Goal: Information Seeking & Learning: Check status

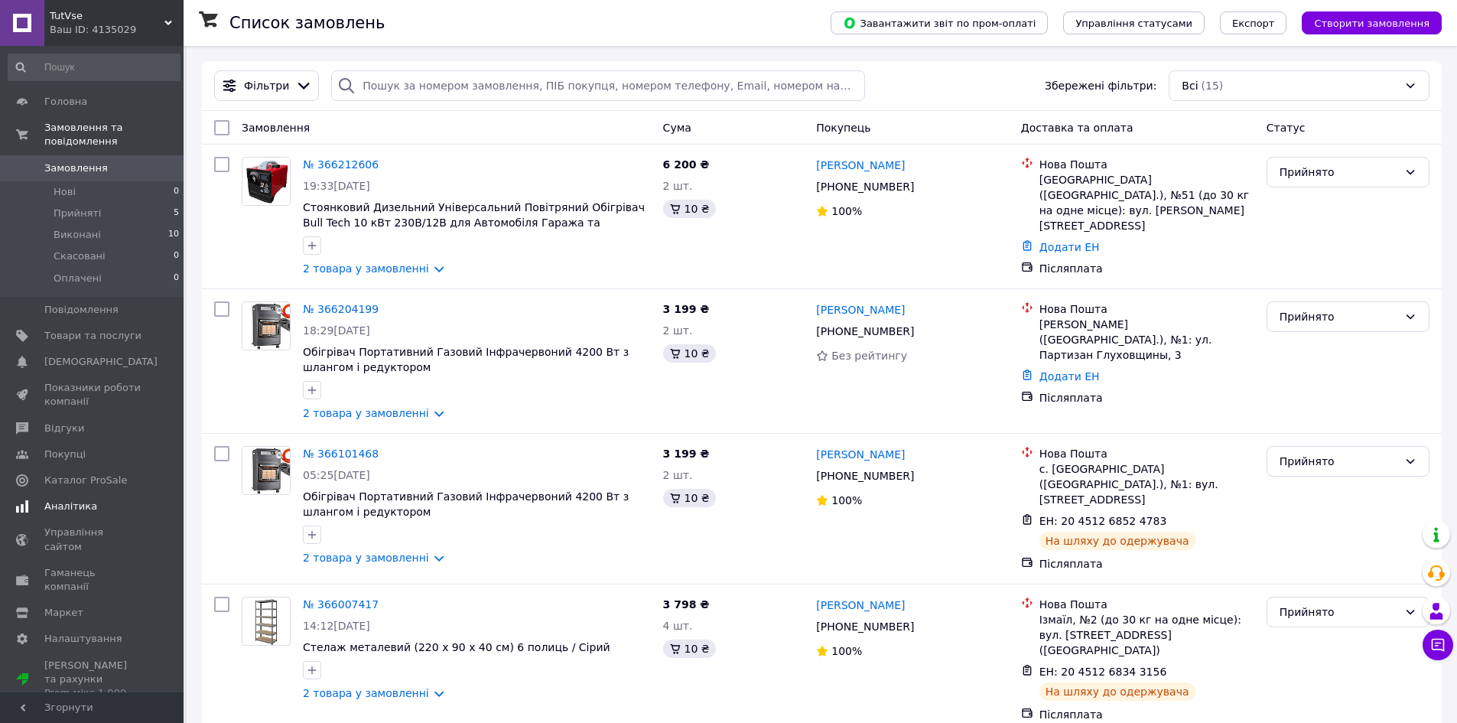
click at [102, 493] on link "Аналітика" at bounding box center [94, 506] width 188 height 26
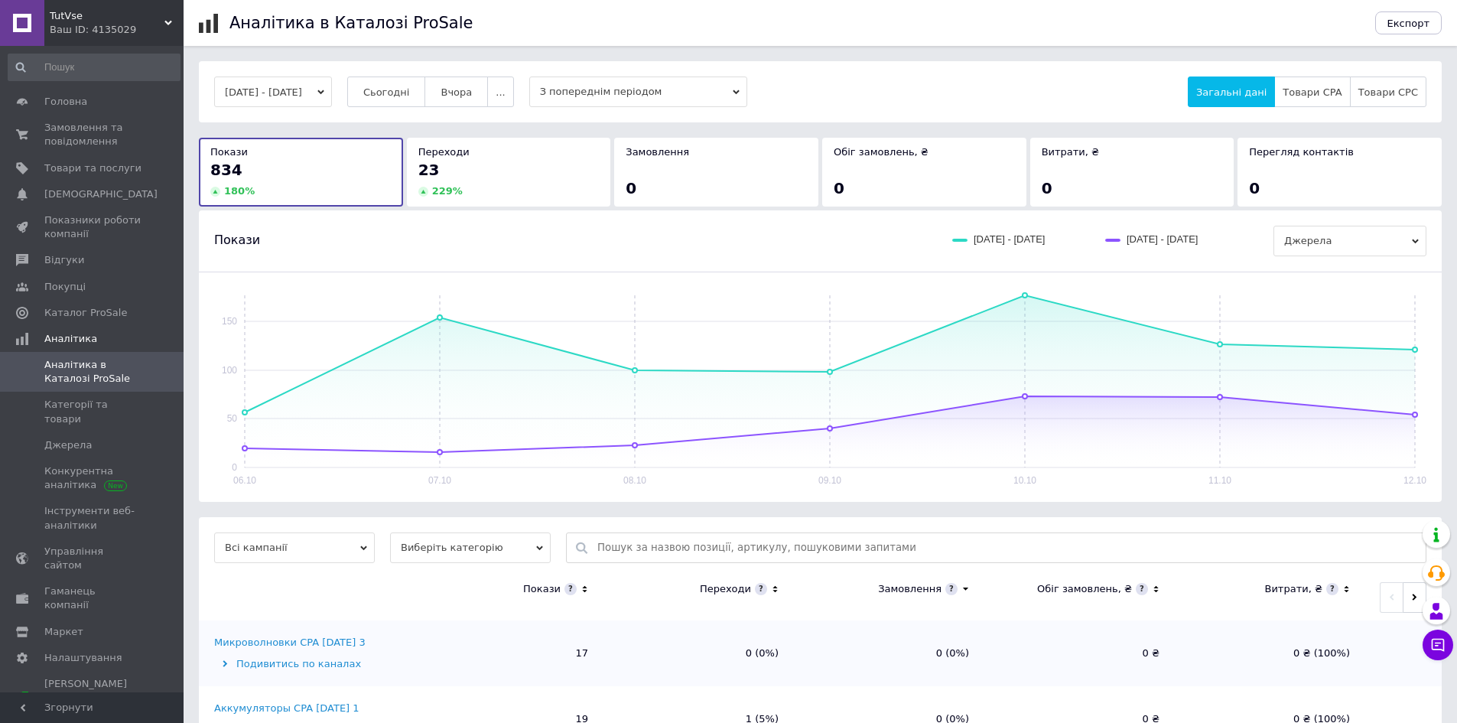
click at [339, 551] on span "Всі кампанії" at bounding box center [294, 547] width 161 height 31
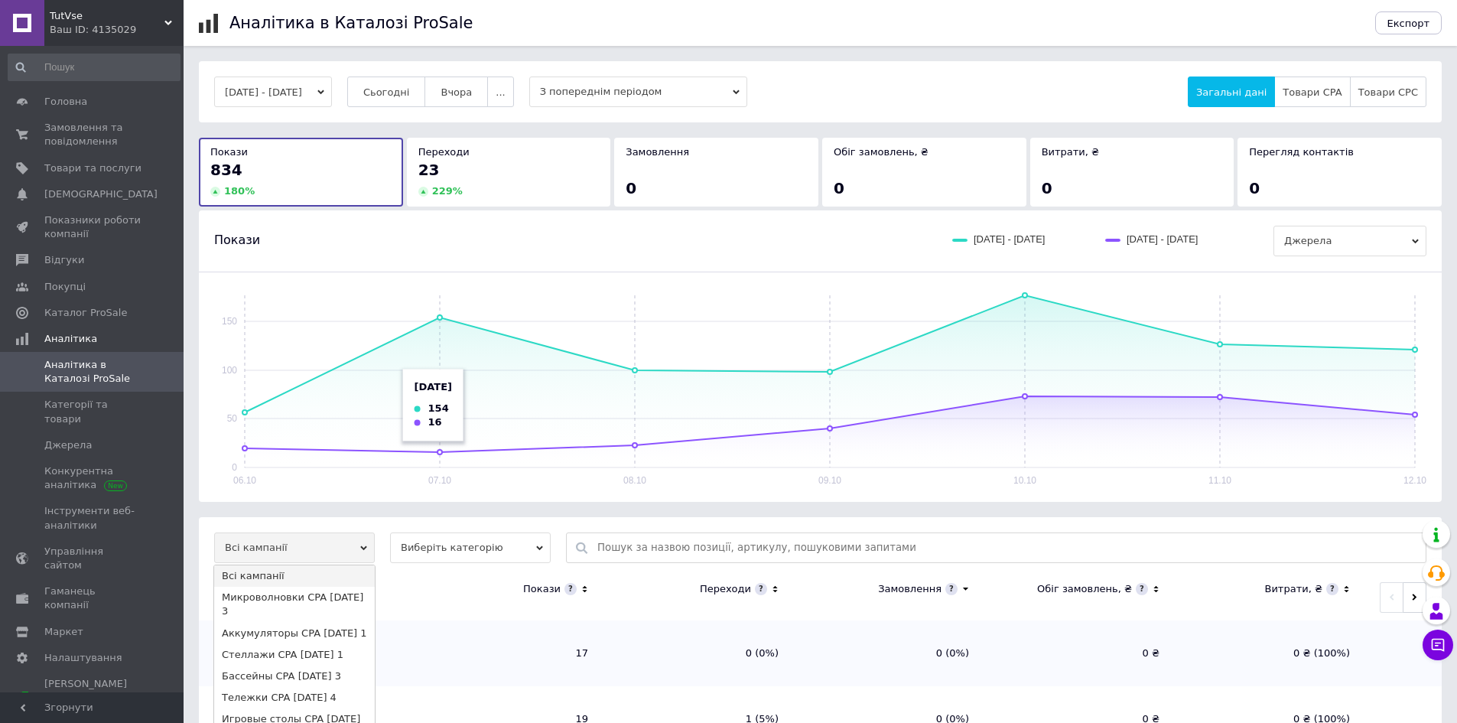
scroll to position [153, 0]
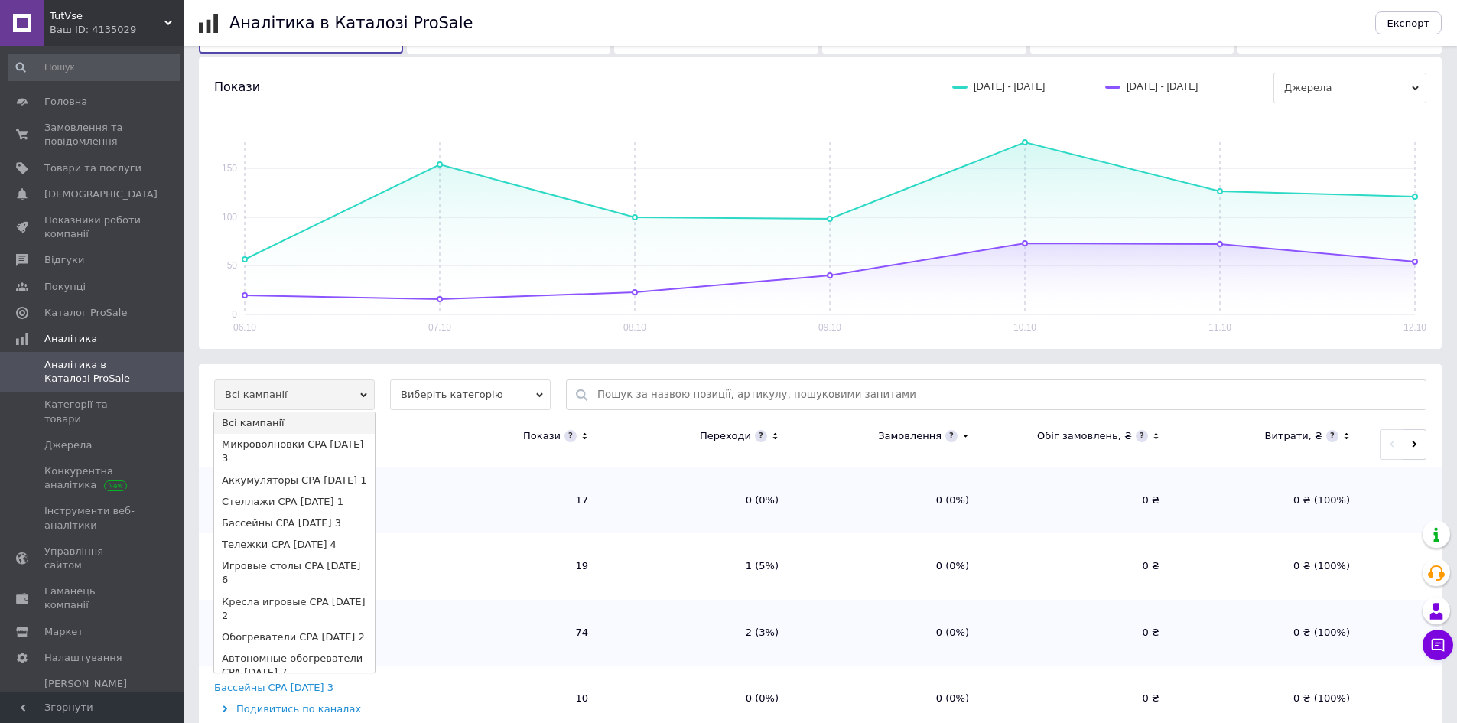
click at [447, 397] on span "Виберіть категорію" at bounding box center [470, 394] width 161 height 31
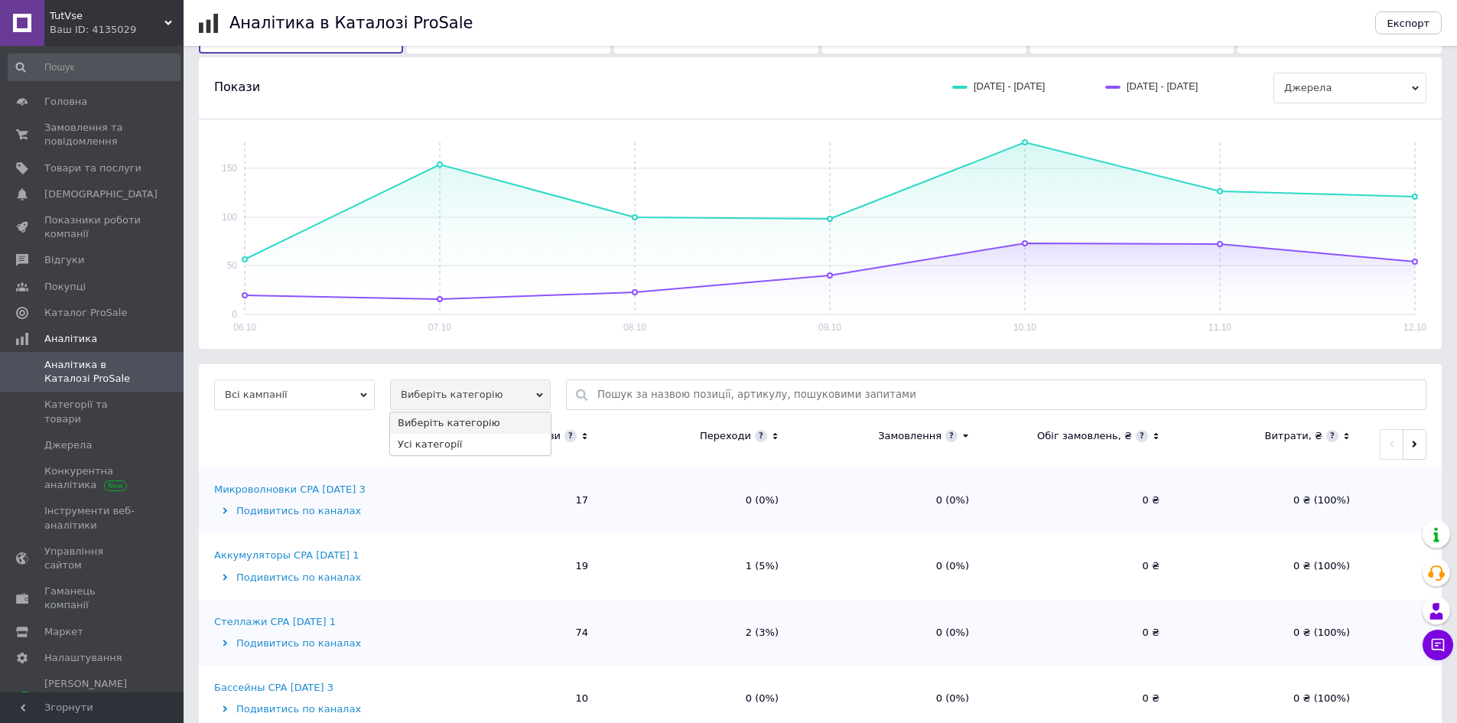
click at [480, 400] on span "Виберіть категорію" at bounding box center [470, 394] width 161 height 31
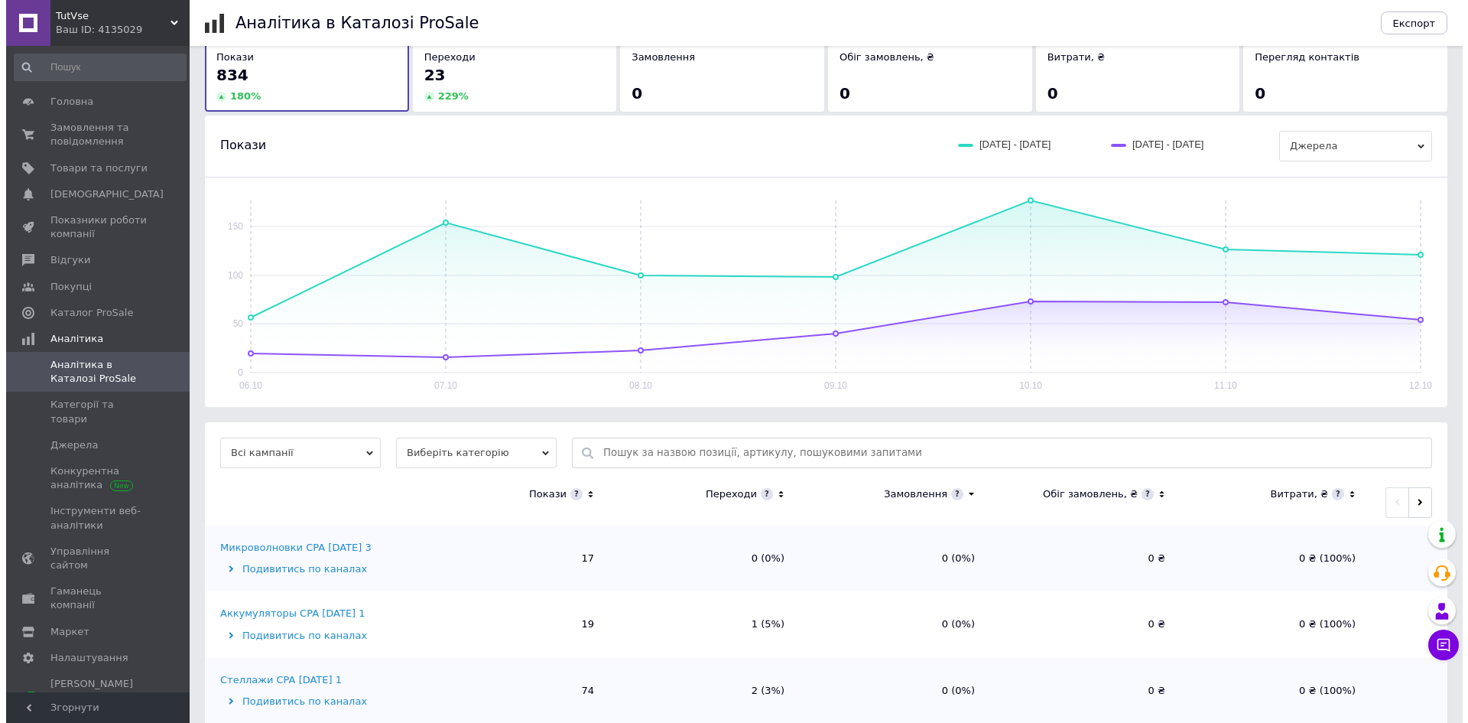
scroll to position [0, 0]
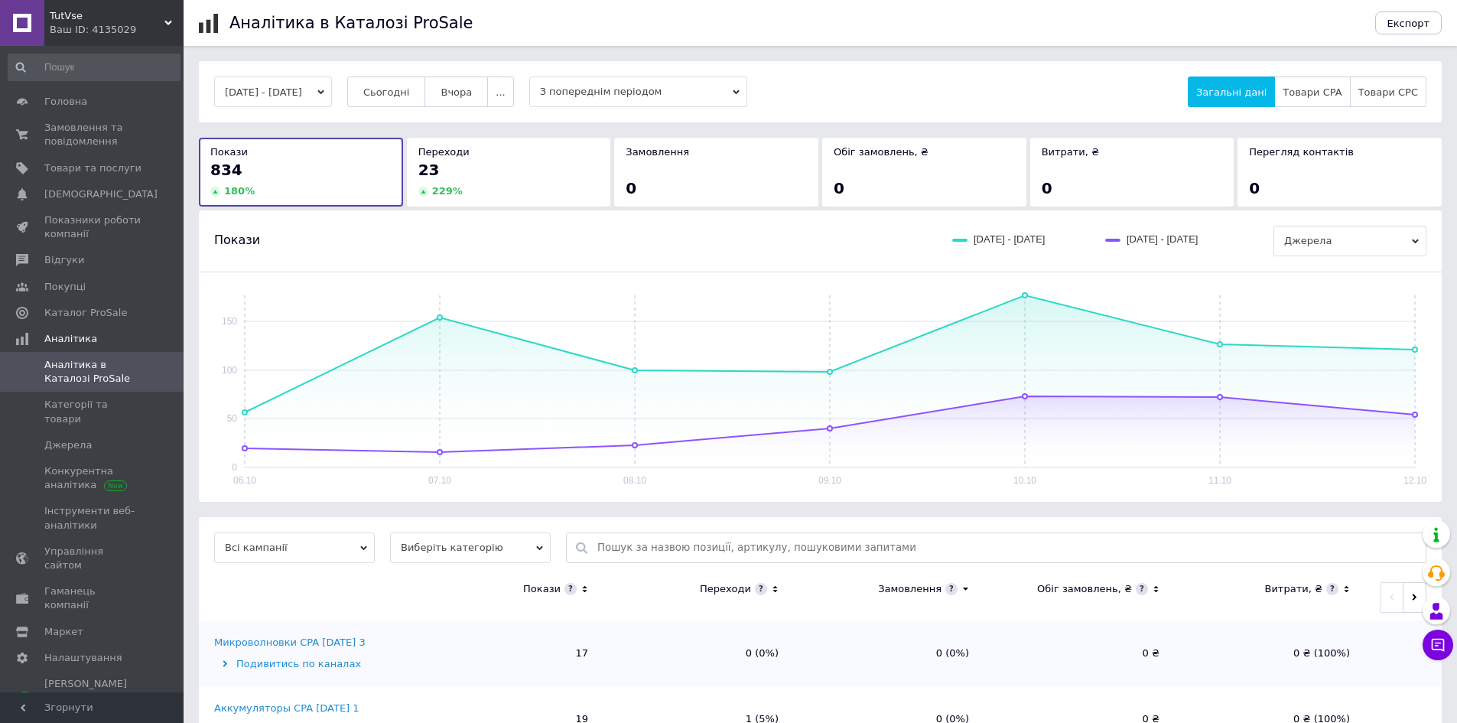
click at [576, 93] on span "З попереднім періодом" at bounding box center [638, 91] width 218 height 31
click at [577, 89] on span "З попереднім періодом" at bounding box center [638, 91] width 218 height 31
click at [313, 99] on button "[DATE] - [DATE]" at bounding box center [273, 91] width 118 height 31
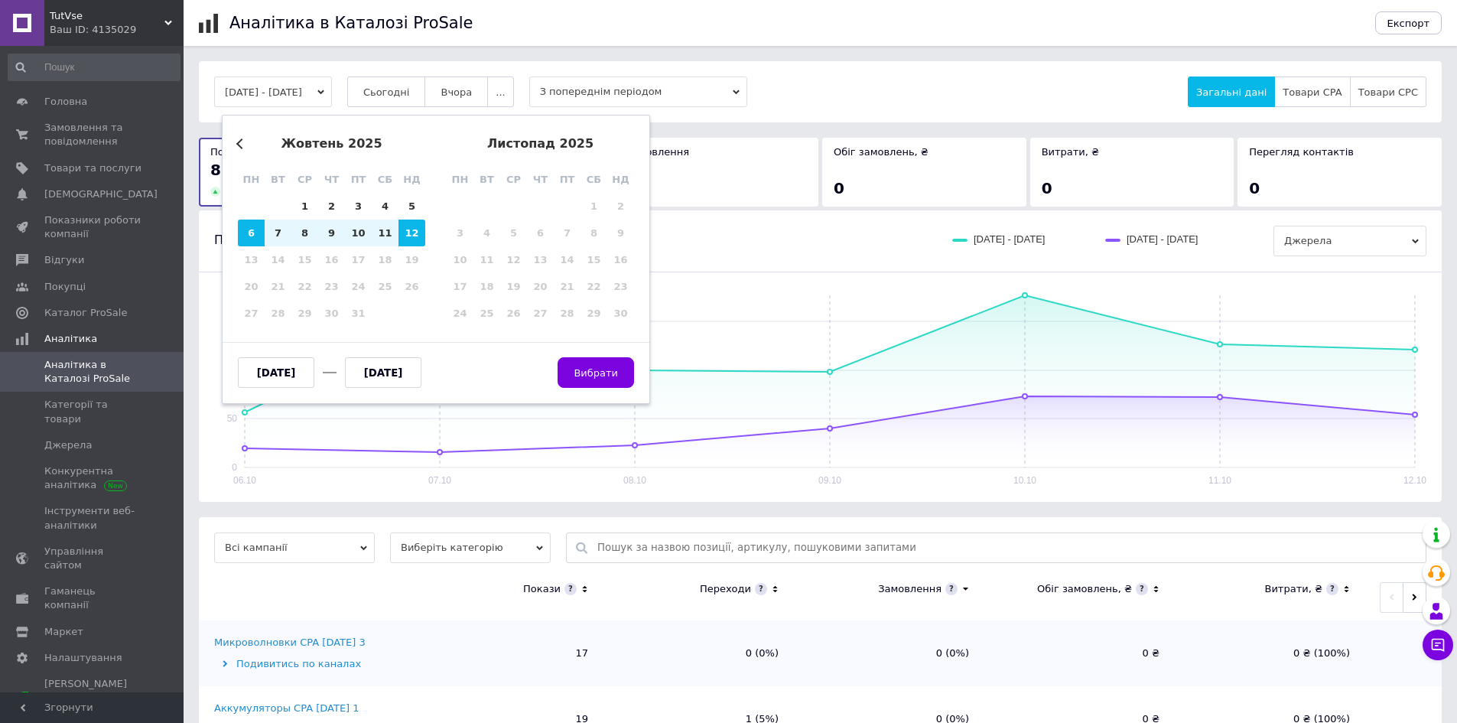
click at [420, 30] on h1 "Аналітика в Каталозі ProSale" at bounding box center [350, 23] width 243 height 18
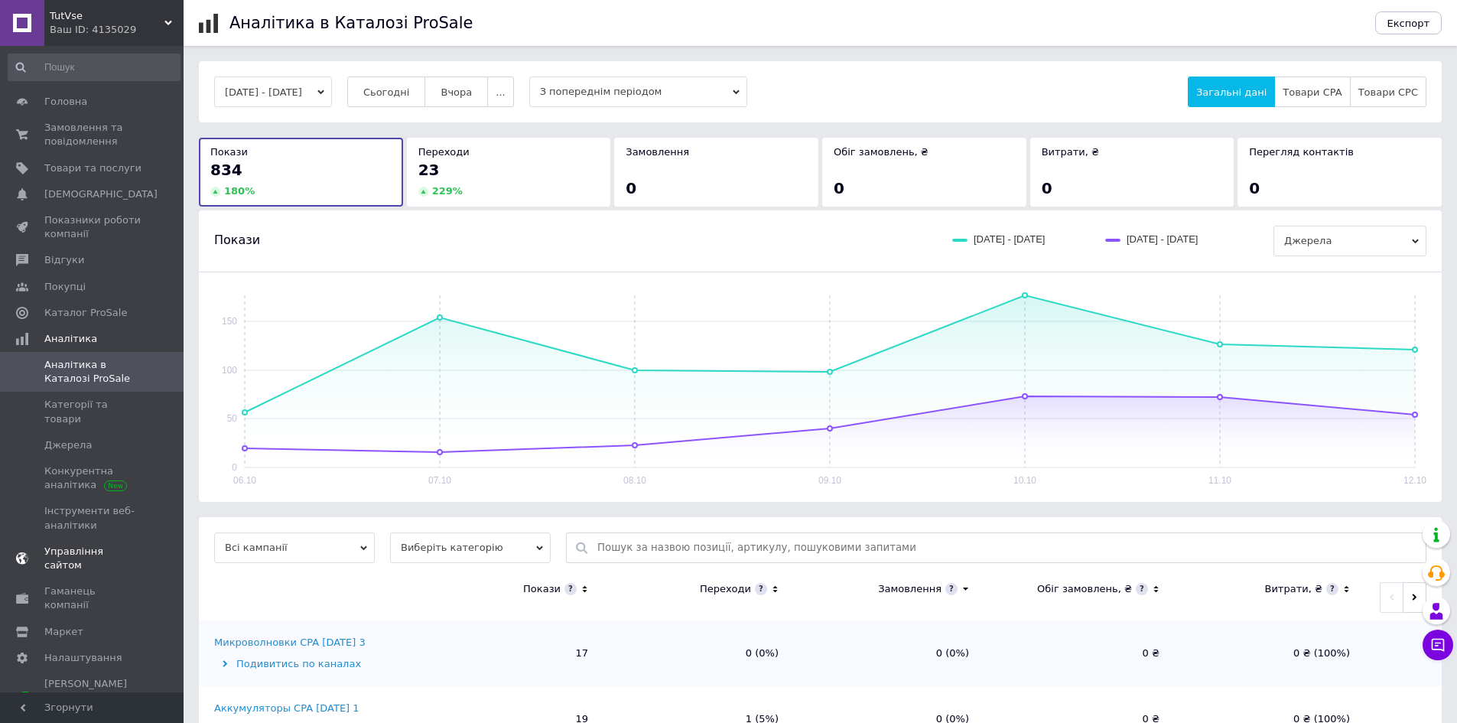
click at [140, 544] on span "Управління сайтом" at bounding box center [92, 558] width 97 height 28
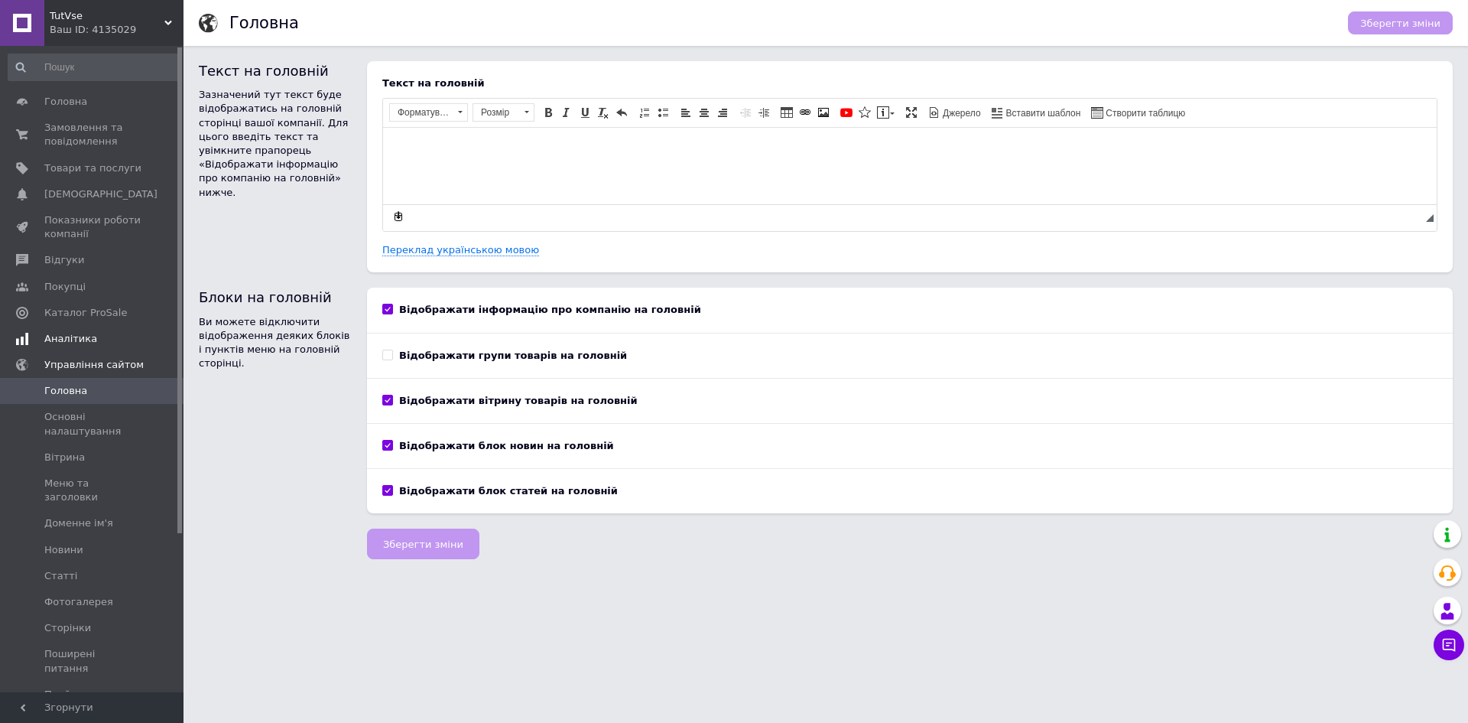
click at [115, 340] on span "Аналітика" at bounding box center [92, 339] width 97 height 14
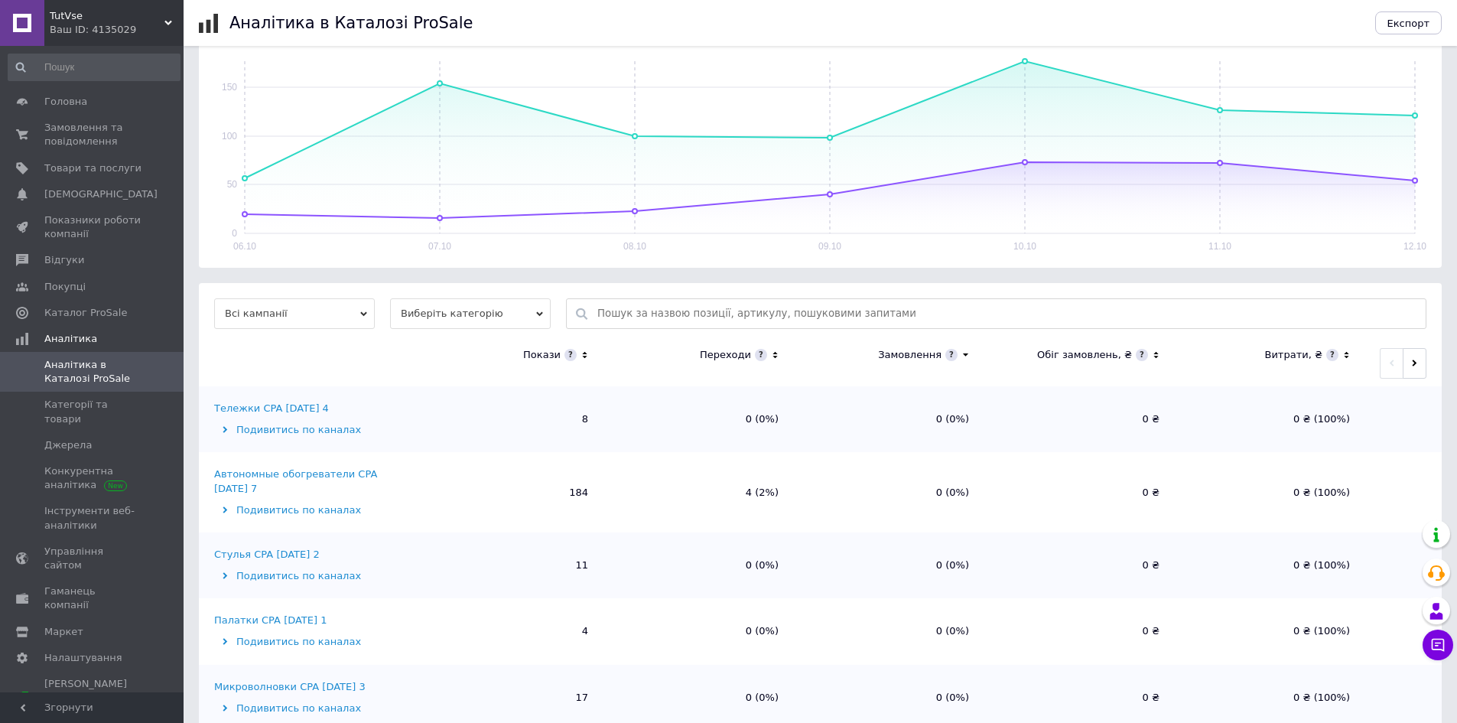
scroll to position [229, 0]
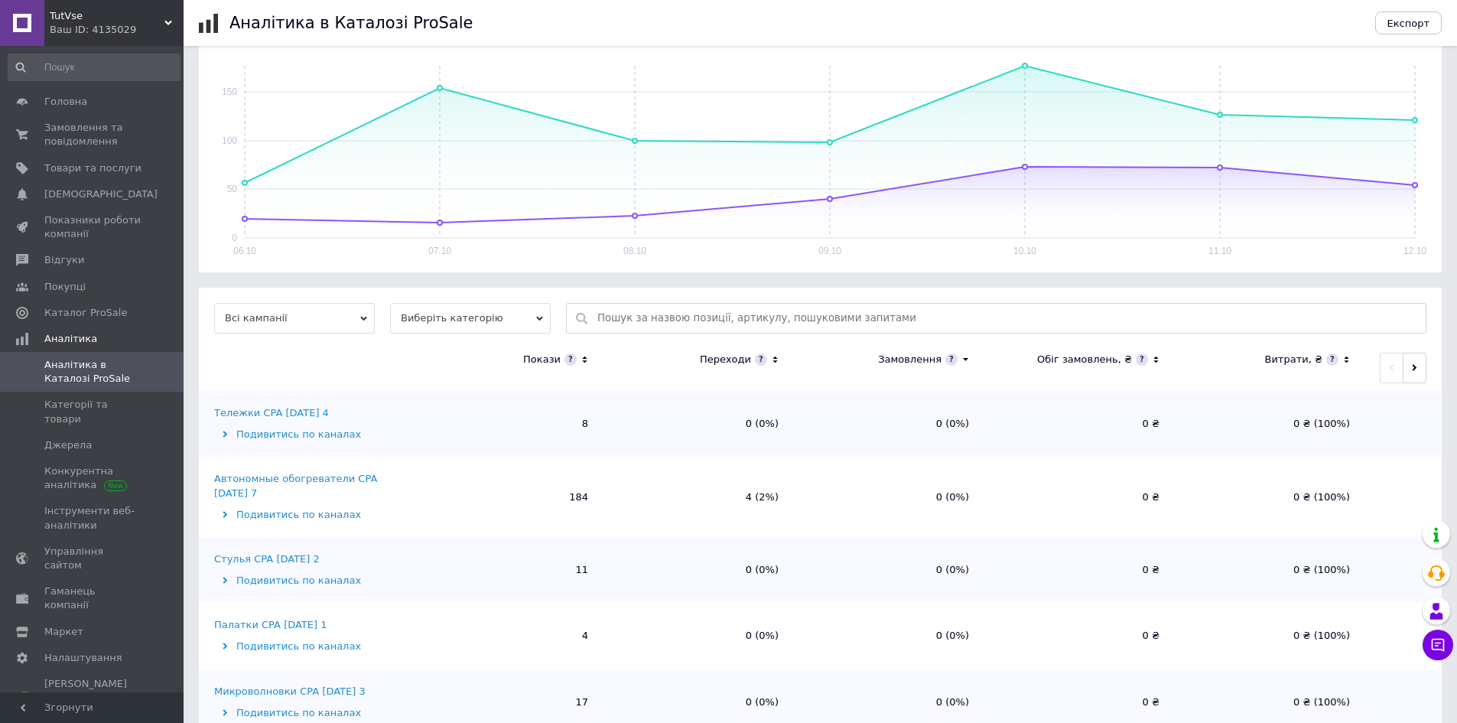
click at [346, 308] on span "Всі кампанії" at bounding box center [294, 318] width 161 height 31
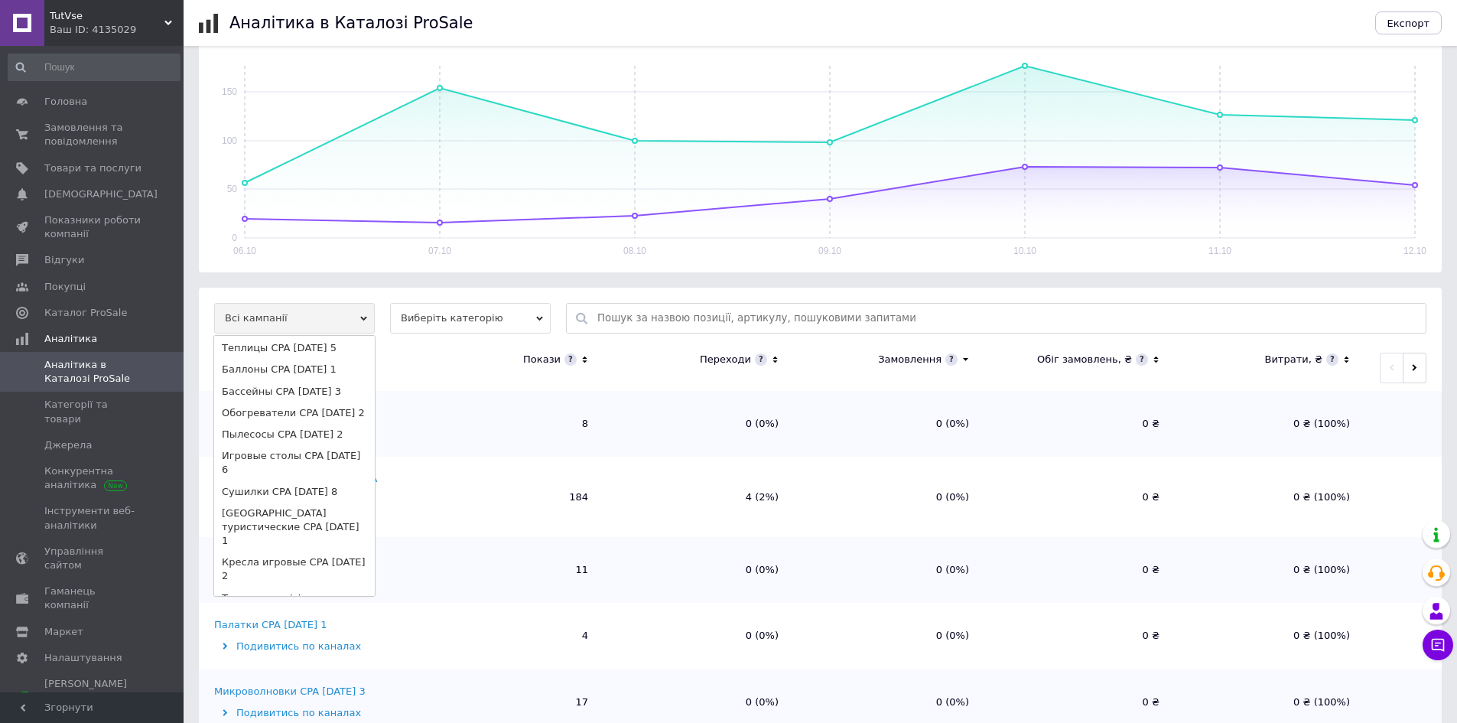
scroll to position [261, 0]
click at [668, 280] on div "[DATE] - [DATE] Сьогодні [GEOGRAPHIC_DATA] ... З попереднім періодом Загальні д…" at bounding box center [820, 385] width 1243 height 1106
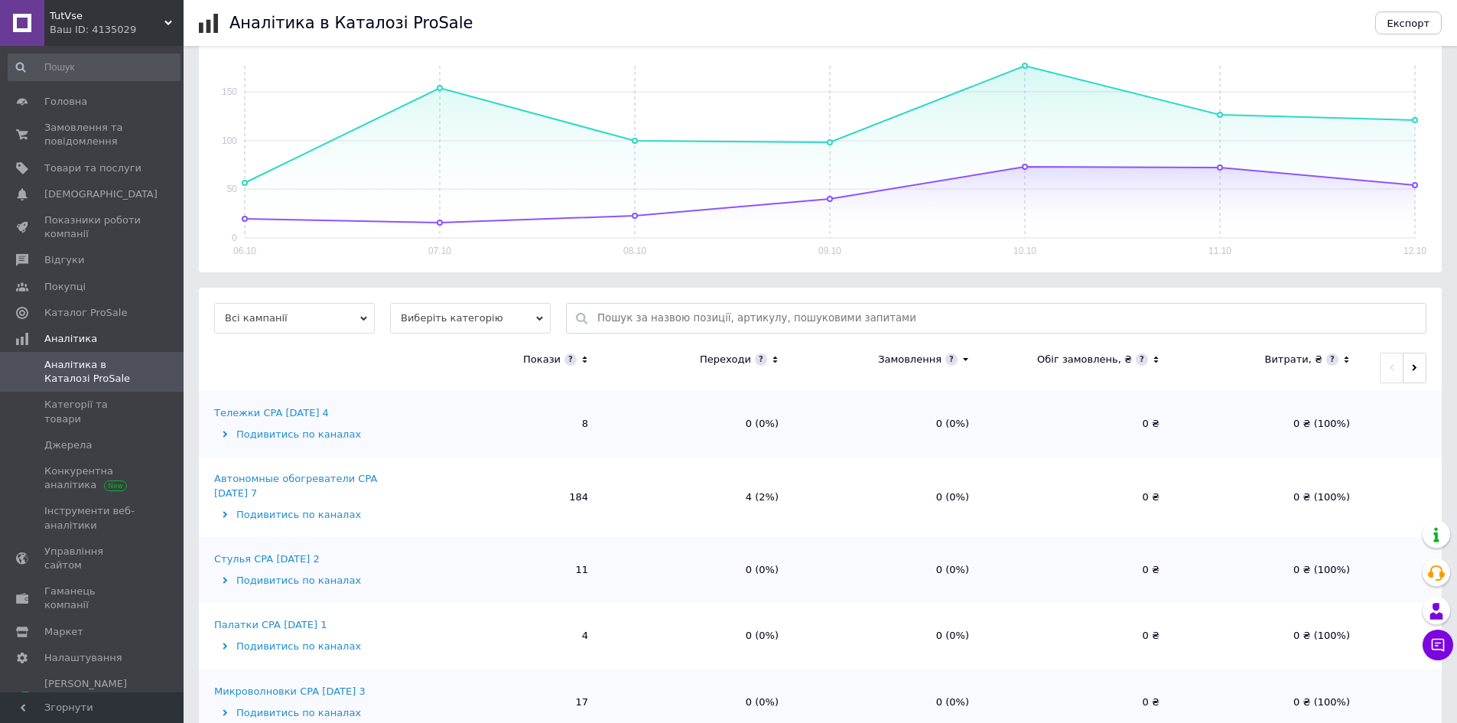
click at [515, 315] on span "Виберіть категорію" at bounding box center [470, 318] width 161 height 31
click at [515, 317] on span "Виберіть категорію" at bounding box center [470, 318] width 161 height 31
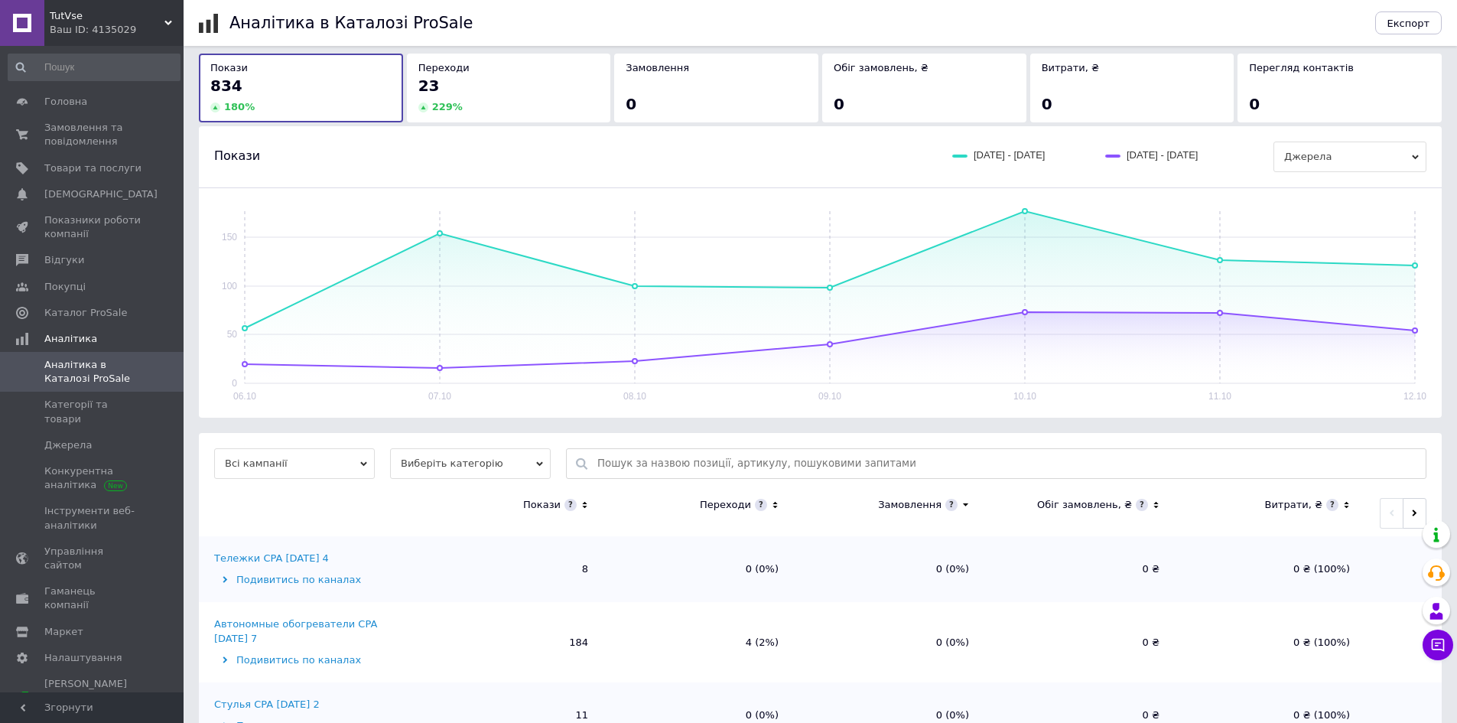
scroll to position [0, 0]
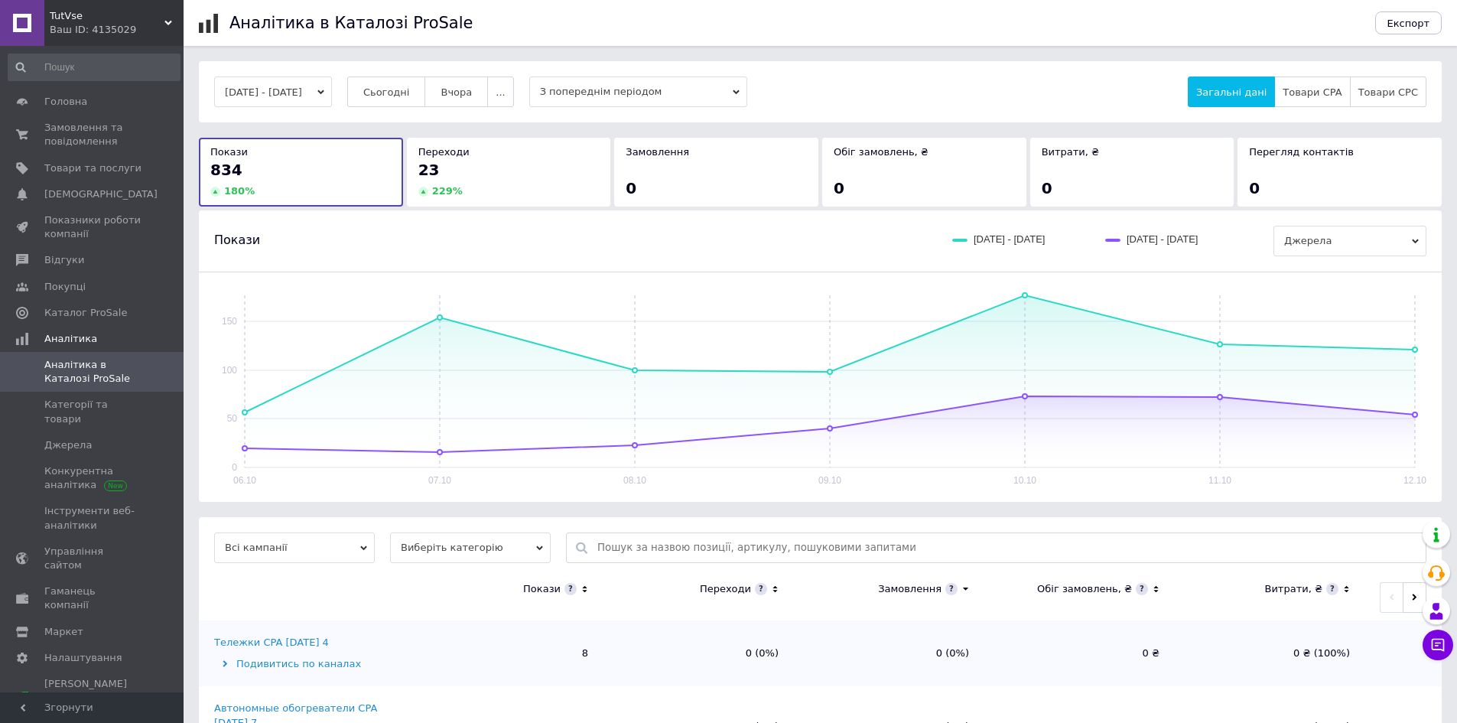
click at [562, 95] on span "З попереднім періодом" at bounding box center [638, 91] width 218 height 31
click at [1323, 238] on span "Джерела" at bounding box center [1349, 241] width 153 height 31
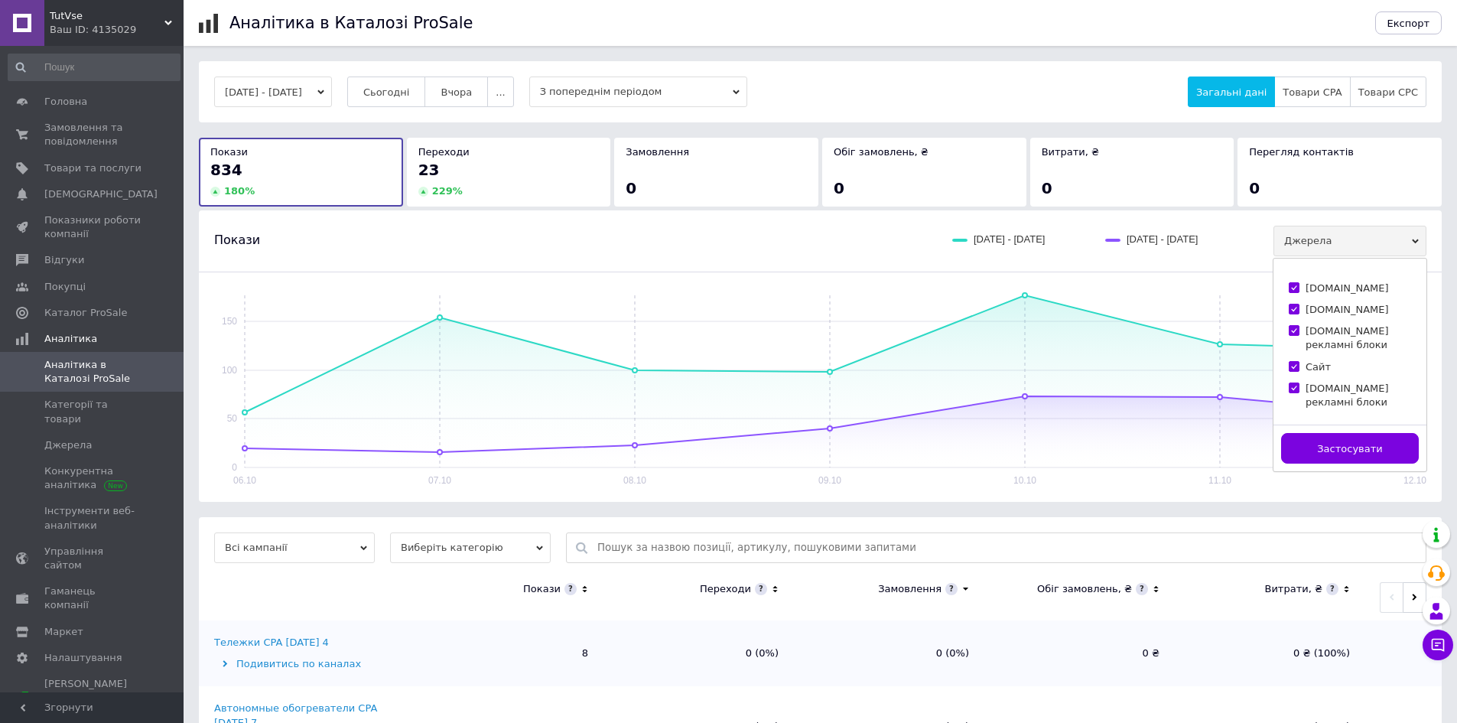
click at [1293, 289] on input "[DOMAIN_NAME]" at bounding box center [1293, 287] width 10 height 10
checkbox input "false"
click at [1294, 313] on span at bounding box center [1293, 309] width 11 height 11
click at [1294, 313] on input "[DOMAIN_NAME]" at bounding box center [1293, 309] width 10 height 10
checkbox input "false"
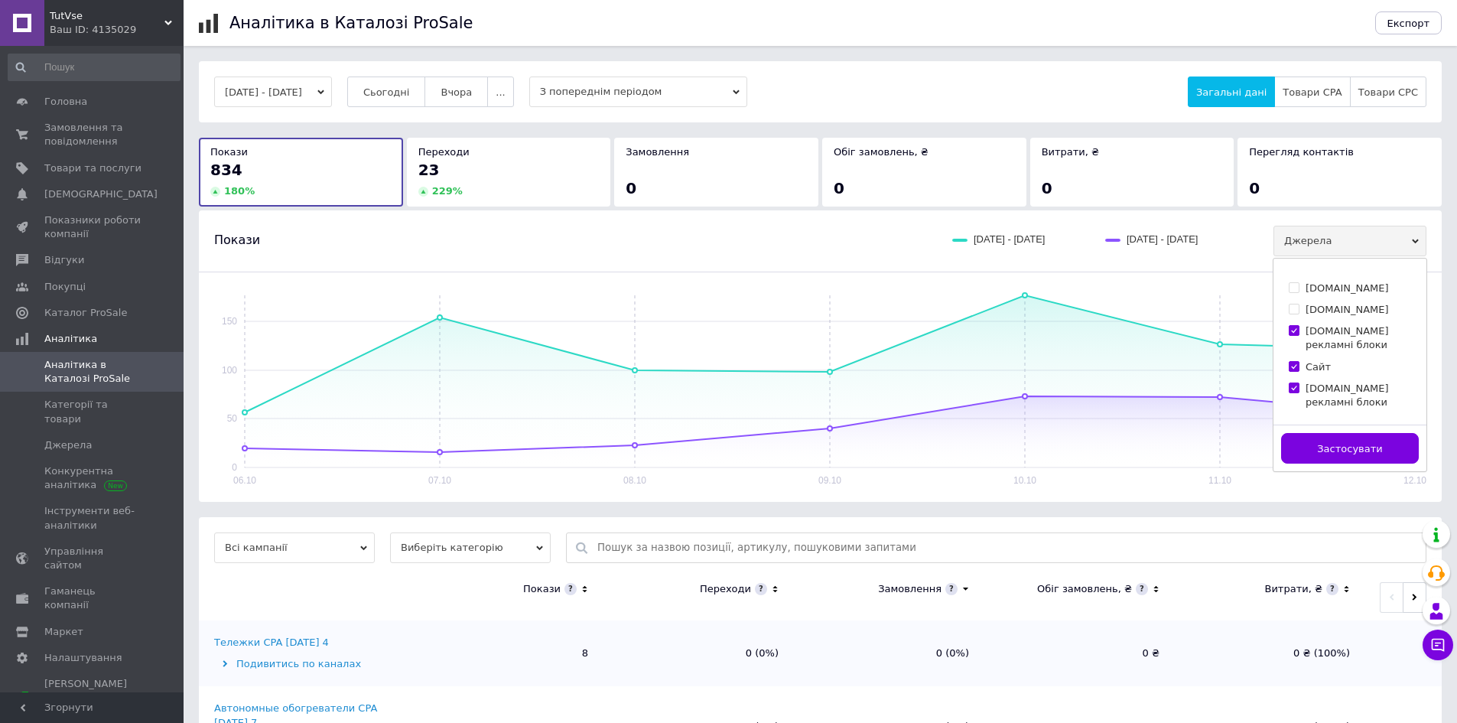
click at [1297, 327] on input "[DOMAIN_NAME] рекламні блоки" at bounding box center [1293, 330] width 10 height 10
checkbox input "false"
click at [1290, 382] on input "[DOMAIN_NAME] рекламні блоки" at bounding box center [1293, 387] width 10 height 10
checkbox input "false"
click at [1322, 433] on button "Застосувати" at bounding box center [1350, 448] width 138 height 31
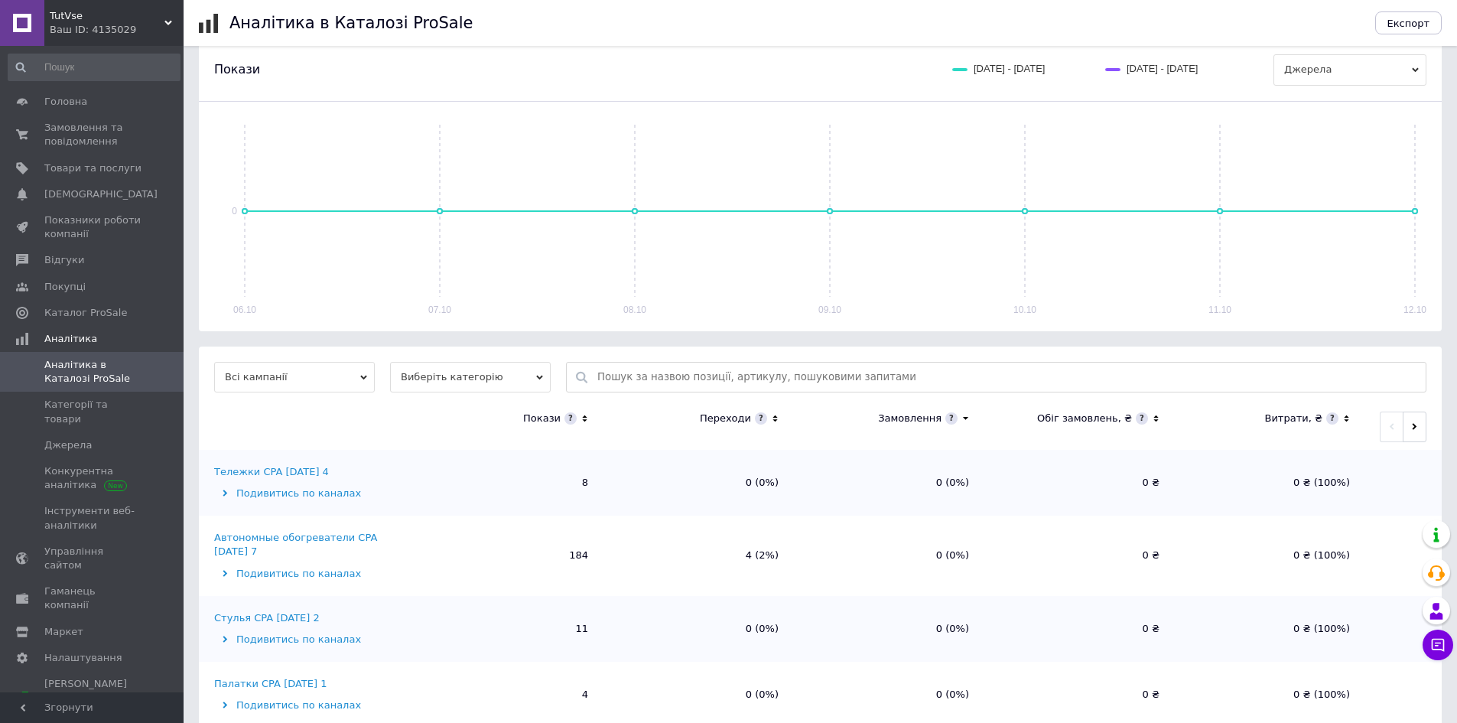
click at [581, 415] on icon at bounding box center [585, 417] width 10 height 13
click at [581, 418] on icon at bounding box center [585, 417] width 10 height 13
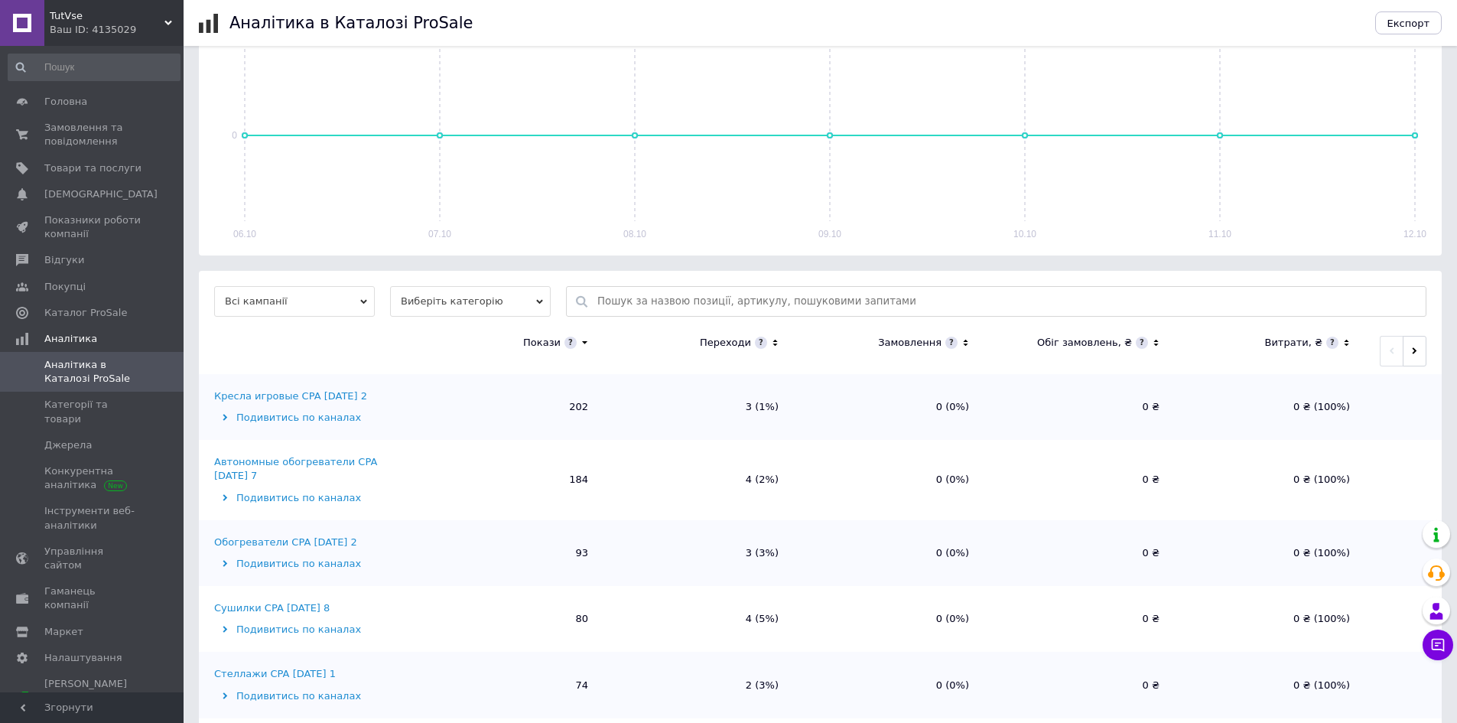
scroll to position [229, 0]
click at [326, 418] on div "Подивитись по каналах" at bounding box center [311, 417] width 195 height 14
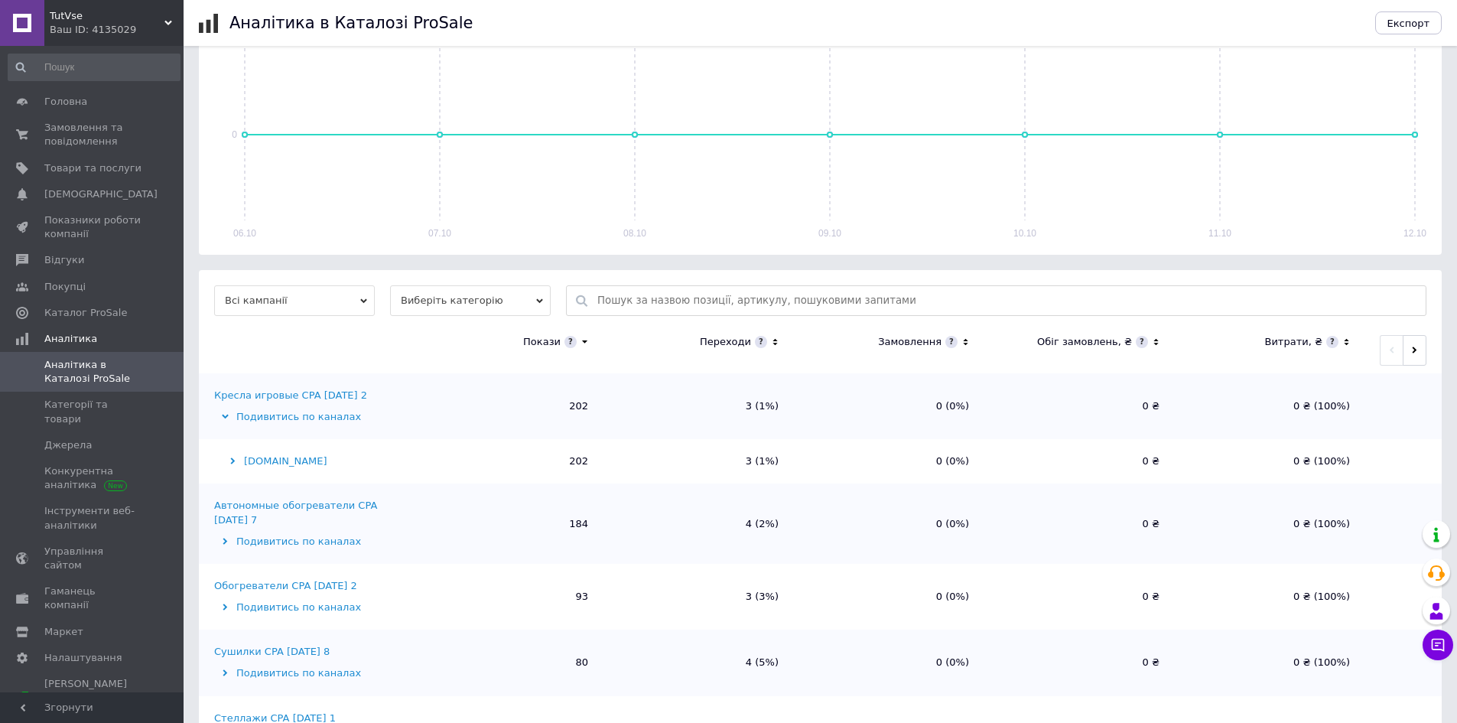
click at [326, 418] on div "Подивитись по каналах" at bounding box center [311, 417] width 195 height 14
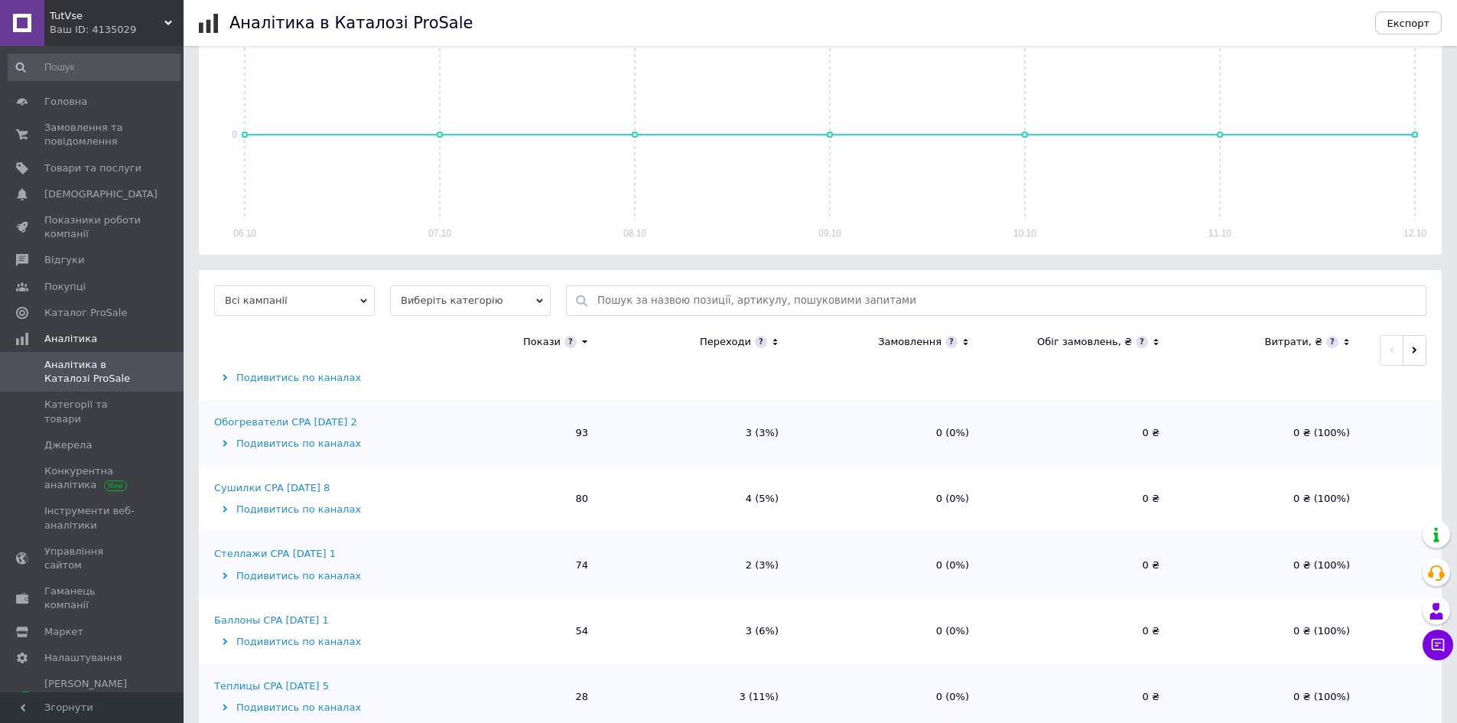
scroll to position [0, 0]
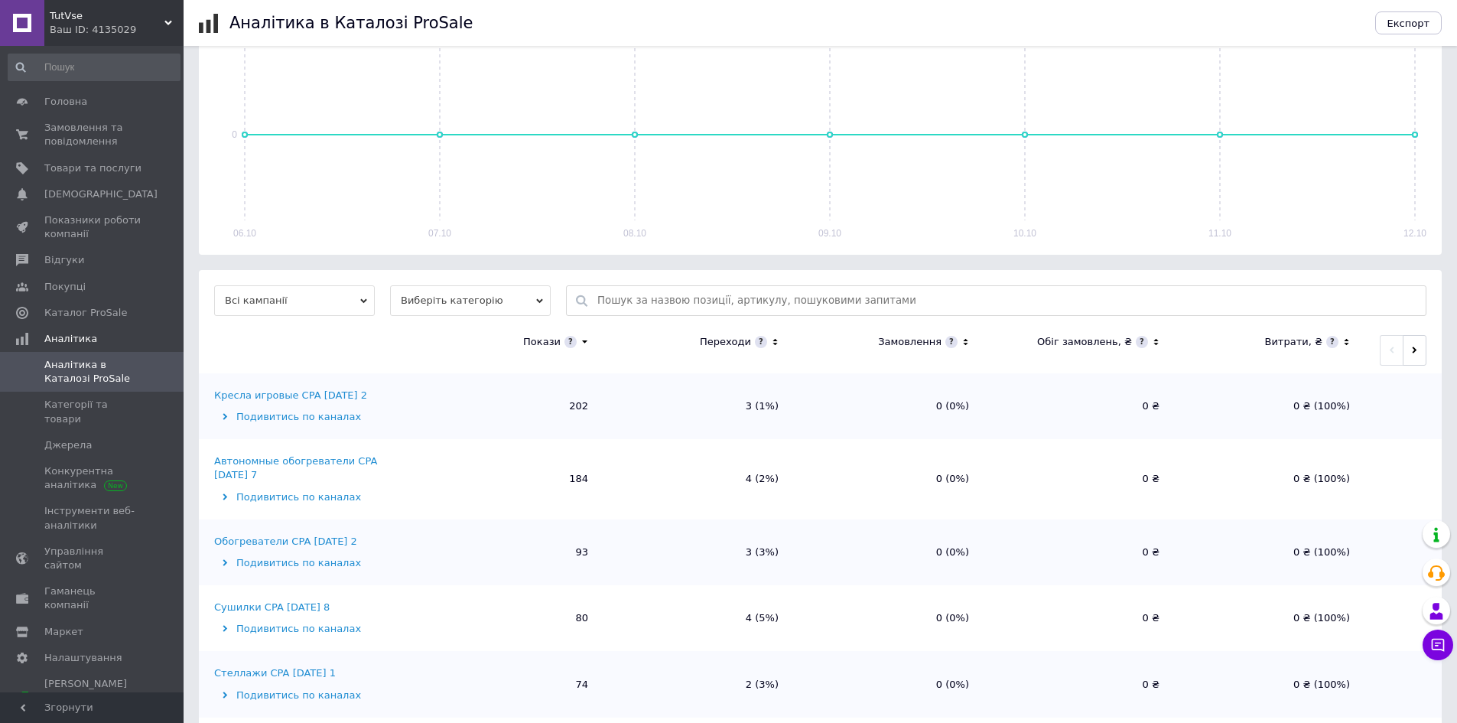
click at [323, 424] on div "Подивитись по каналах" at bounding box center [311, 417] width 195 height 14
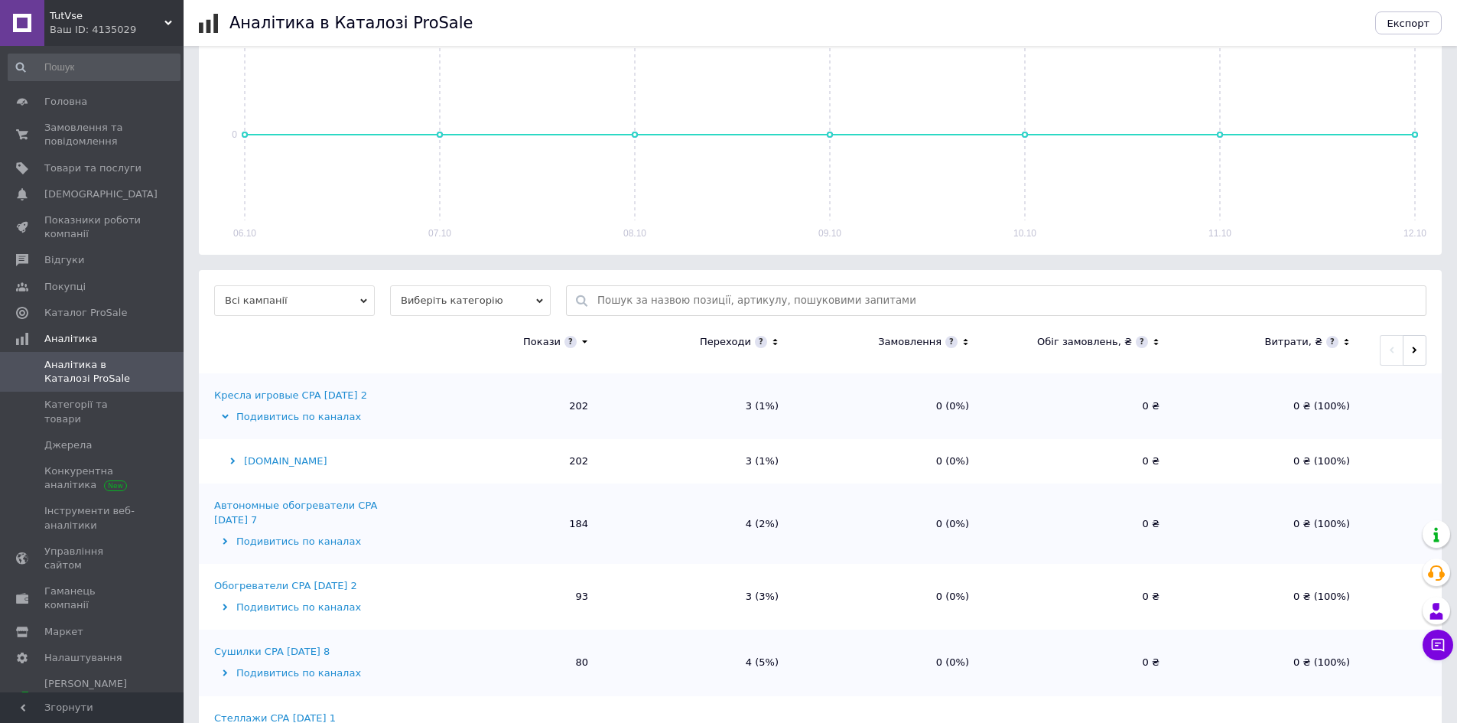
click at [258, 460] on div "[DOMAIN_NAME]" at bounding box center [311, 461] width 195 height 14
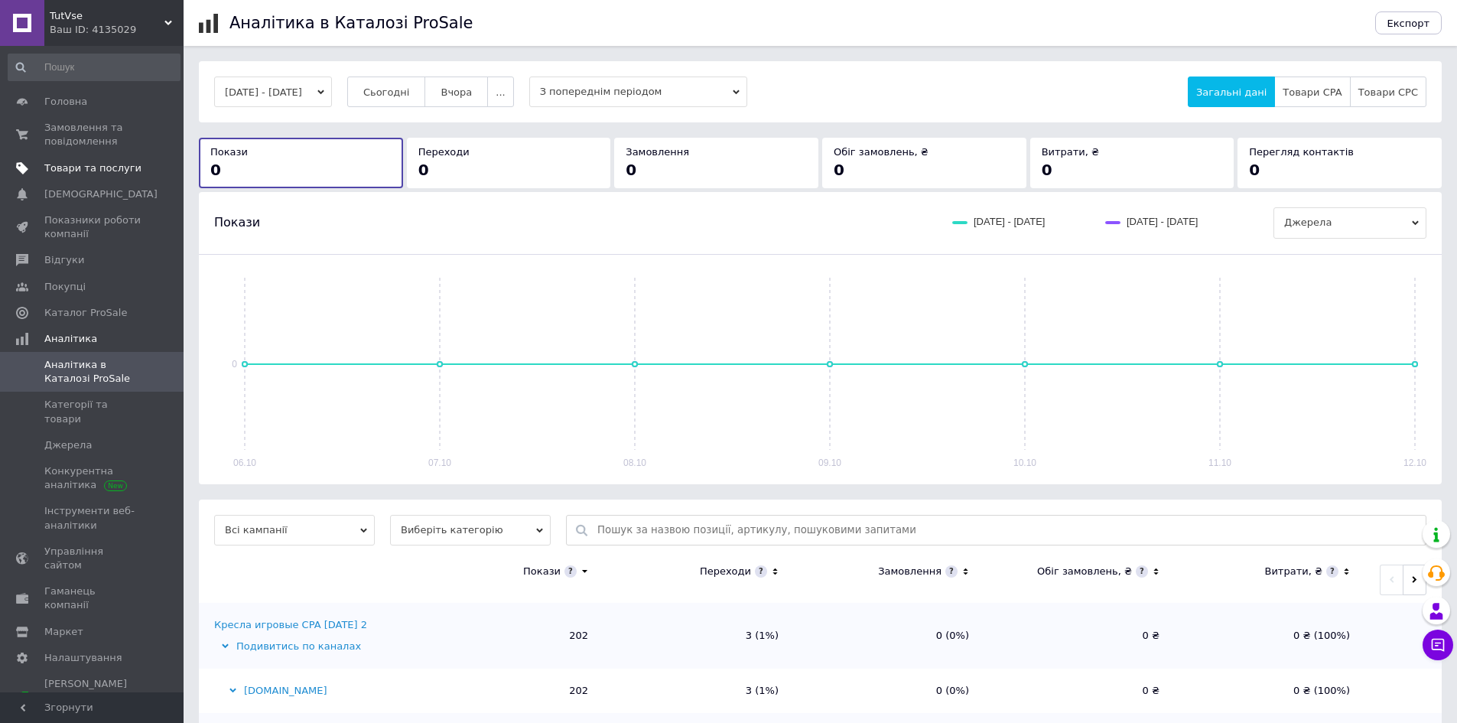
click at [120, 176] on link "Товари та послуги" at bounding box center [94, 168] width 188 height 26
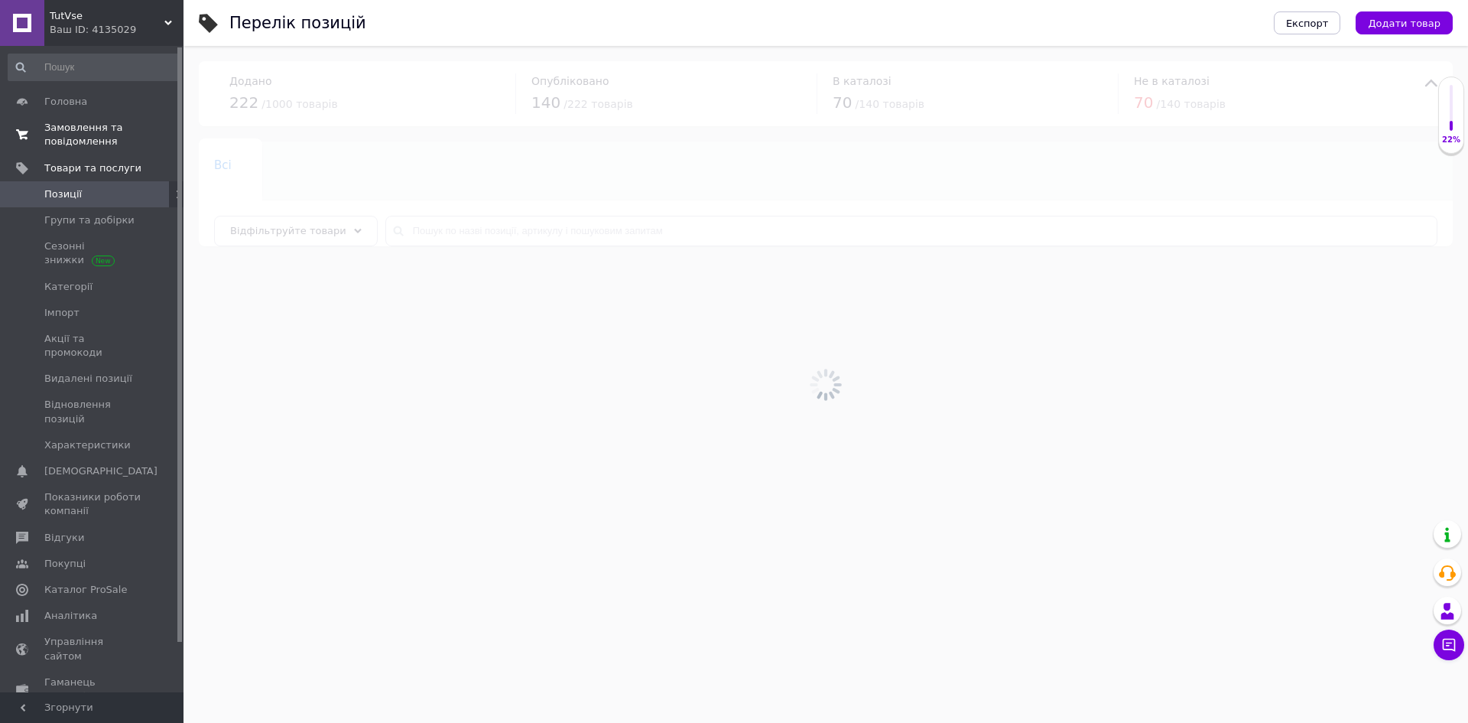
click at [99, 135] on span "Замовлення та повідомлення" at bounding box center [92, 135] width 97 height 28
